Goal: Find specific page/section

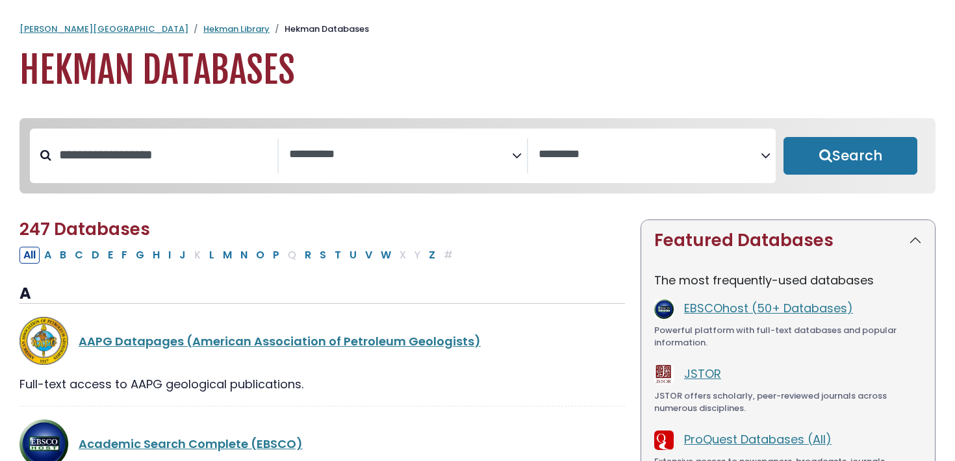
select select "Database Subject Filter"
select select "Database Vendors Filter"
click at [203, 25] on link "Hekman Library" at bounding box center [236, 29] width 66 height 12
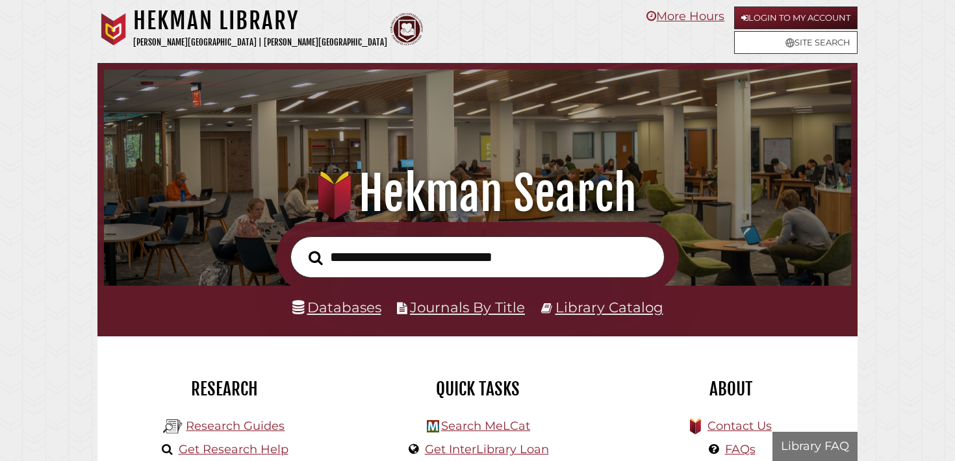
scroll to position [247, 740]
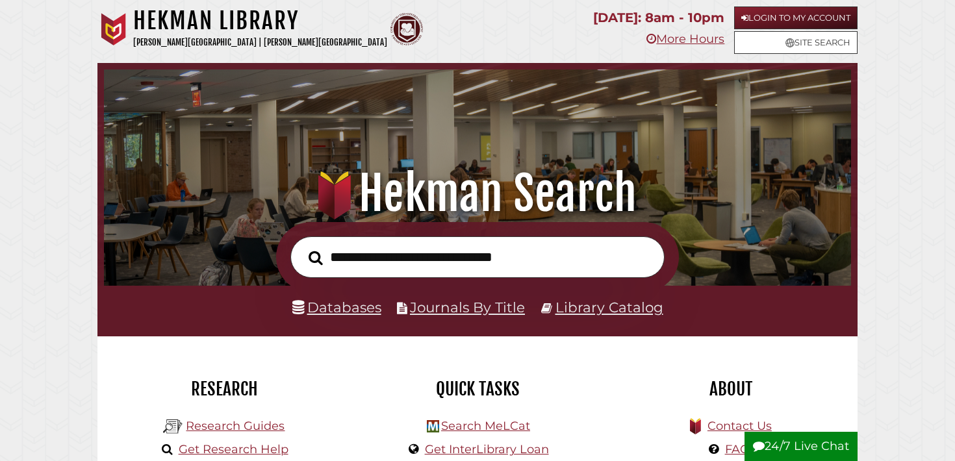
click at [372, 266] on input "text" at bounding box center [477, 257] width 374 height 42
click at [476, 253] on input "text" at bounding box center [477, 257] width 374 height 42
